Goal: Task Accomplishment & Management: Manage account settings

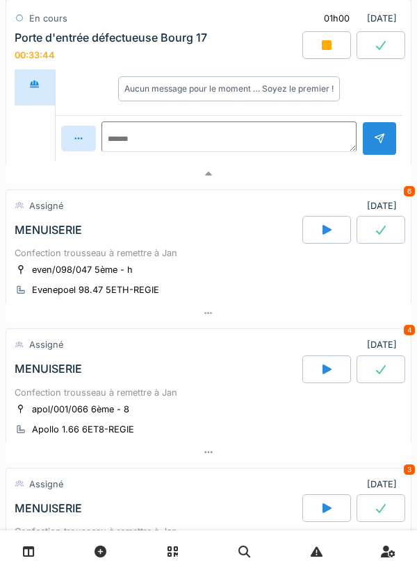
scroll to position [650, 0]
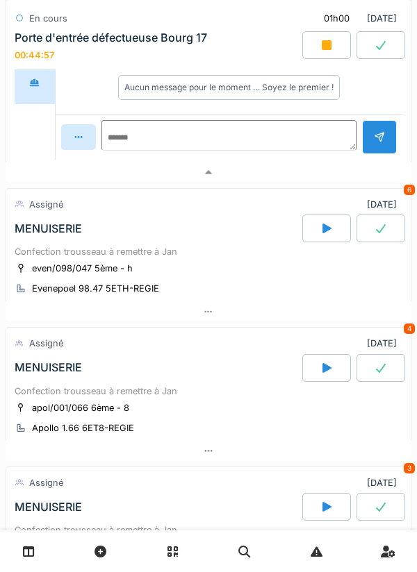
click at [322, 42] on icon at bounding box center [326, 45] width 10 height 10
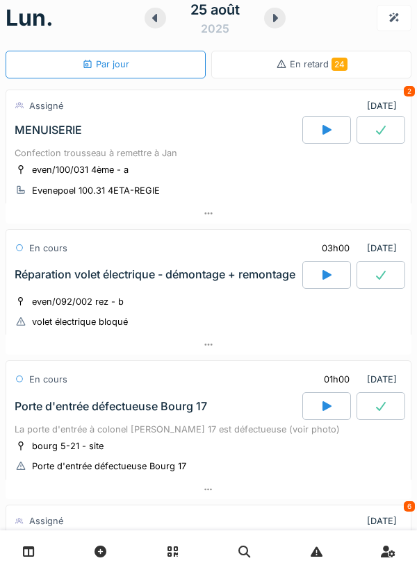
scroll to position [0, 0]
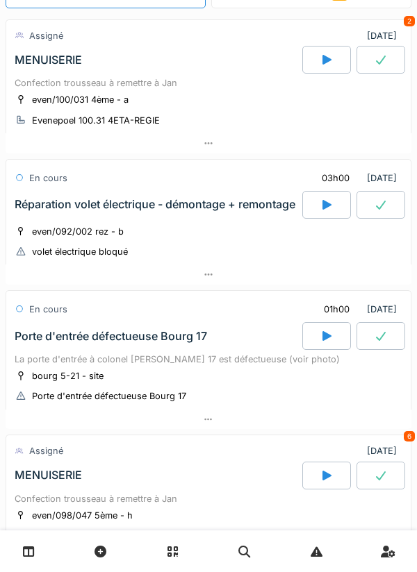
click at [226, 365] on div "La porte d'entrée à colonel [PERSON_NAME] 17 est défectueuse (voir photo)" at bounding box center [208, 359] width 387 height 13
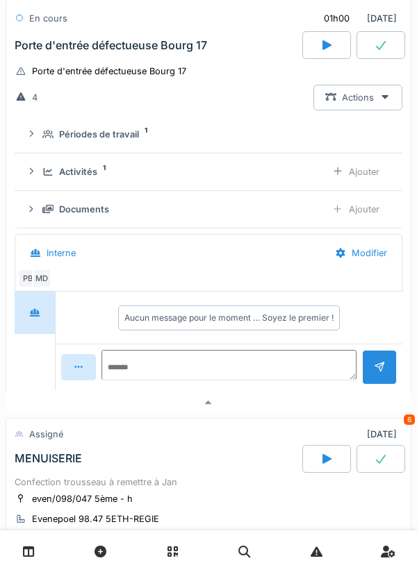
scroll to position [426, 0]
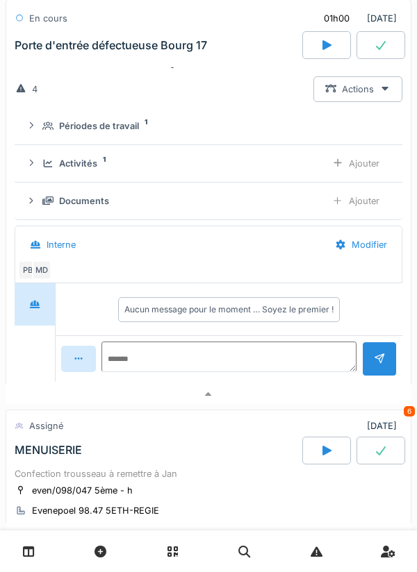
click at [351, 205] on div "Ajouter" at bounding box center [355, 201] width 71 height 26
click at [35, 203] on icon at bounding box center [31, 200] width 11 height 9
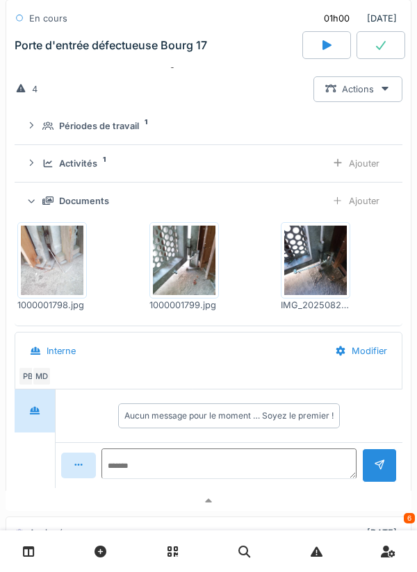
click at [80, 271] on img at bounding box center [52, 260] width 62 height 69
click at [194, 56] on div "Porte d'entrée défectueuse Bourg 17" at bounding box center [157, 45] width 290 height 28
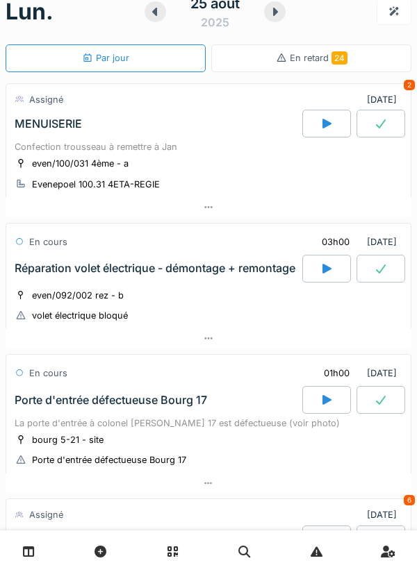
scroll to position [0, 0]
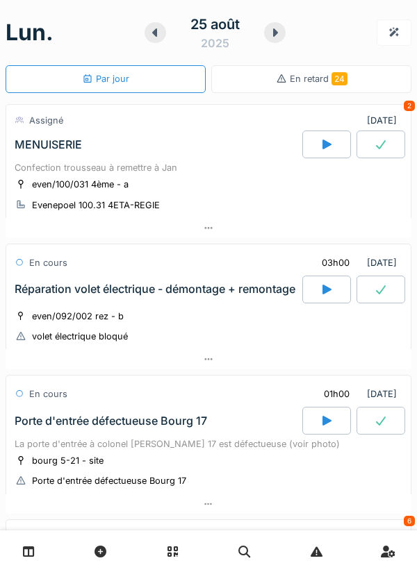
click at [335, 144] on div at bounding box center [326, 145] width 49 height 28
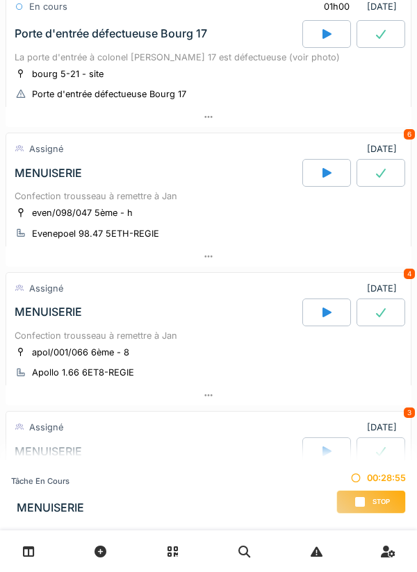
scroll to position [801, 0]
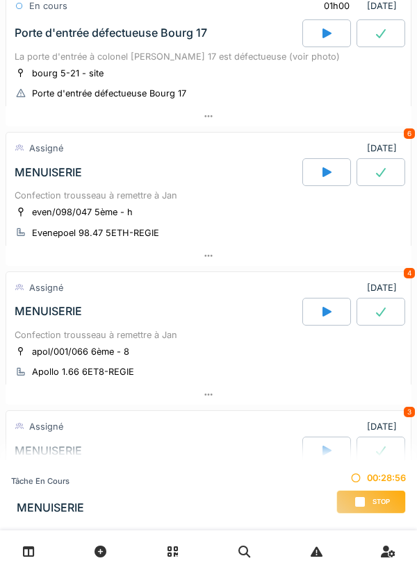
click at [378, 492] on div "Stop" at bounding box center [370, 502] width 69 height 24
click at [373, 498] on div "[DATE] Par jour En retard 24 Assigné [DATE] MENUISERIE 00:28:57 Confection trou…" at bounding box center [208, 286] width 417 height 572
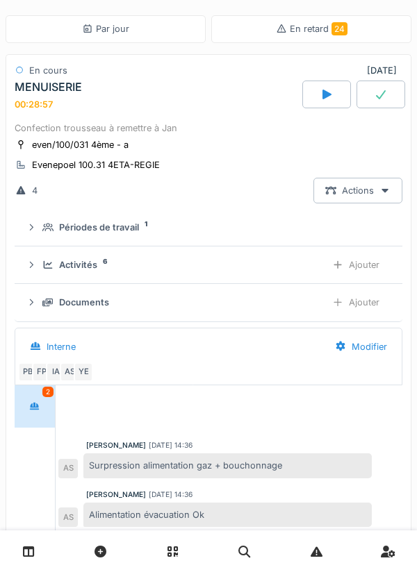
scroll to position [0, 0]
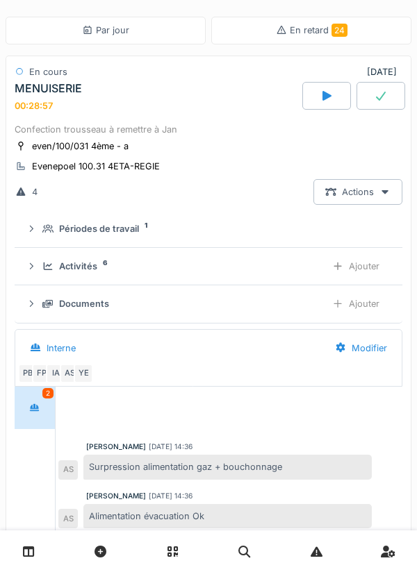
click at [201, 101] on div "MENUISERIE 00:28:57" at bounding box center [157, 97] width 290 height 30
